Goal: Task Accomplishment & Management: Use online tool/utility

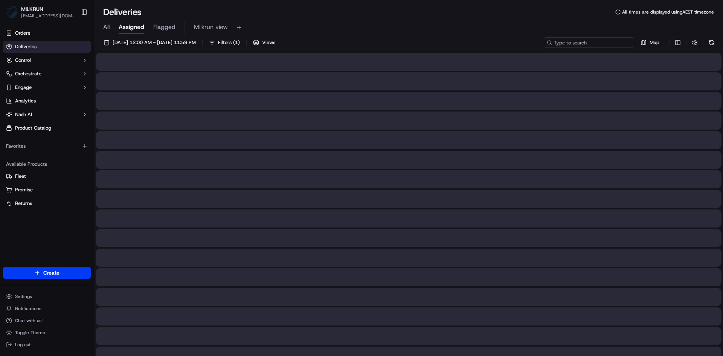
click at [593, 39] on input at bounding box center [589, 42] width 90 height 11
paste input "[EMAIL_ADDRESS][DOMAIN_NAME]"
type input "[EMAIL_ADDRESS][DOMAIN_NAME]"
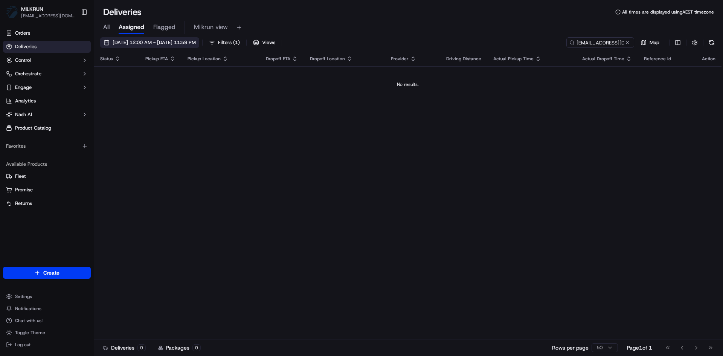
click at [136, 43] on span "[DATE] 12:00 AM - [DATE] 11:59 PM" at bounding box center [154, 42] width 83 height 7
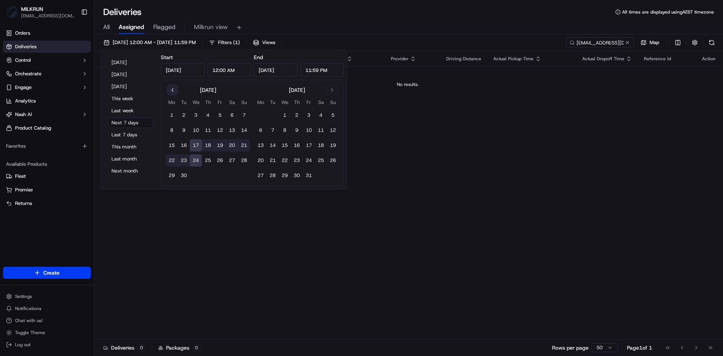
click at [171, 89] on button "Go to previous month" at bounding box center [172, 90] width 11 height 11
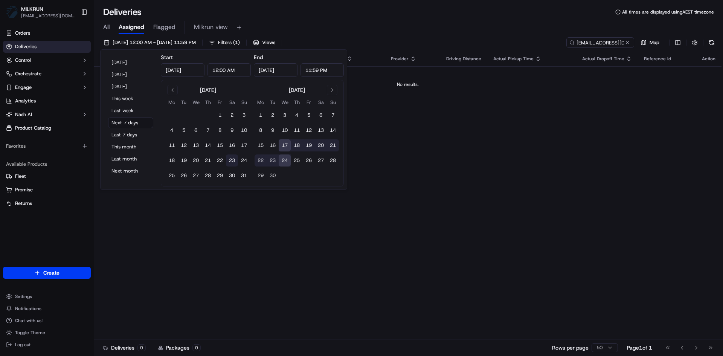
click at [231, 159] on button "23" at bounding box center [232, 160] width 12 height 12
type input "[DATE]"
click at [461, 178] on div "Status Pickup ETA Pickup Location Dropoff ETA Dropoff Location Provider Driving…" at bounding box center [408, 195] width 628 height 288
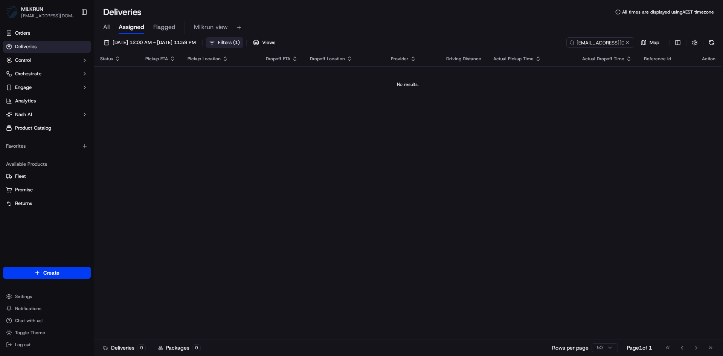
click at [243, 37] on button "Filters ( 1 )" at bounding box center [225, 42] width 38 height 11
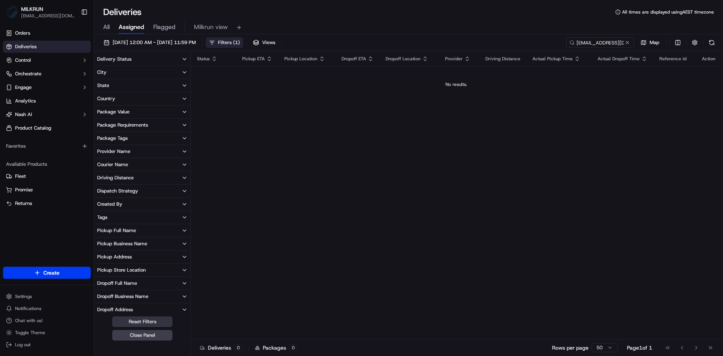
click at [137, 320] on button "Reset Filters" at bounding box center [142, 322] width 60 height 11
click at [240, 163] on div "Status Pickup ETA Pickup Location Dropoff ETA Dropoff Location Provider Driving…" at bounding box center [456, 195] width 531 height 288
